Goal: Task Accomplishment & Management: Manage account settings

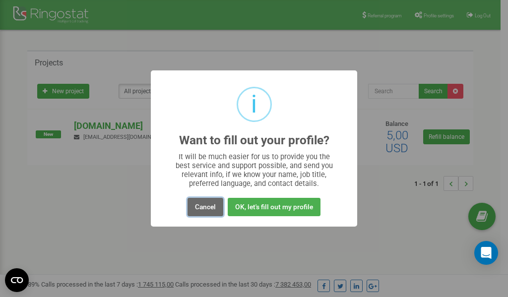
click at [205, 208] on button "Cancel" at bounding box center [206, 207] width 36 height 18
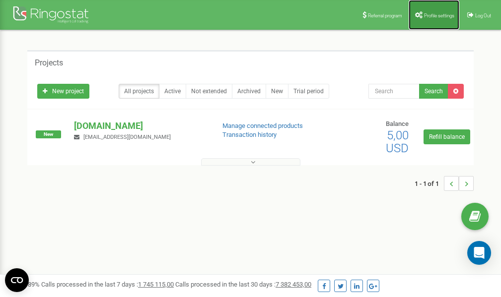
click at [436, 13] on span "Profile settings" at bounding box center [439, 15] width 30 height 5
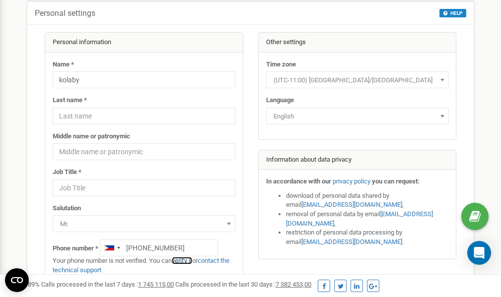
click at [187, 261] on link "verify it" at bounding box center [182, 260] width 20 height 7
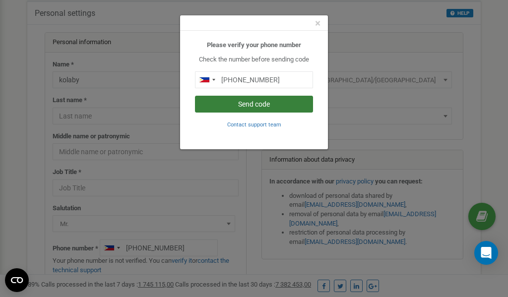
click at [267, 104] on button "Send code" at bounding box center [254, 104] width 118 height 17
